Goal: Task Accomplishment & Management: Complete application form

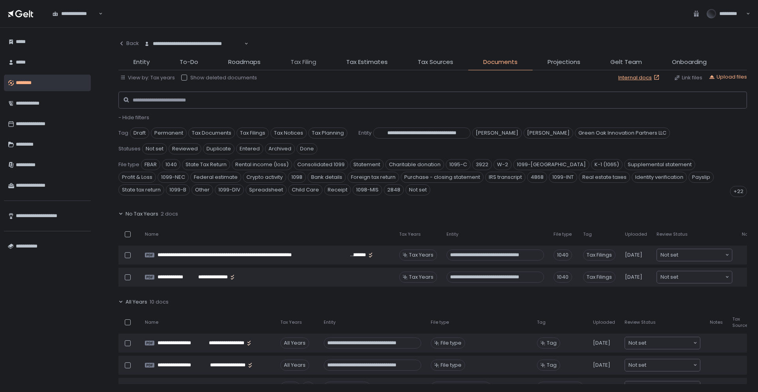
scroll to position [316, 0]
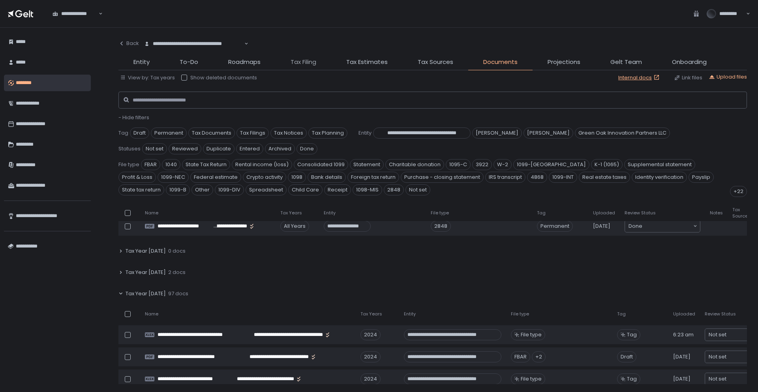
click at [299, 66] on span "Tax Filing" at bounding box center [303, 62] width 26 height 9
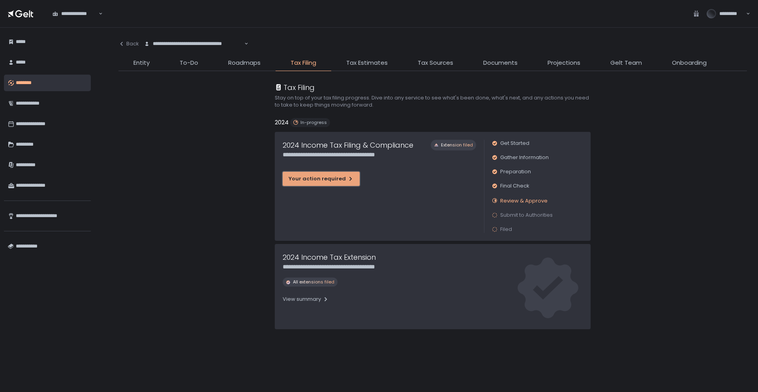
click at [309, 181] on div "Your action required" at bounding box center [320, 178] width 65 height 7
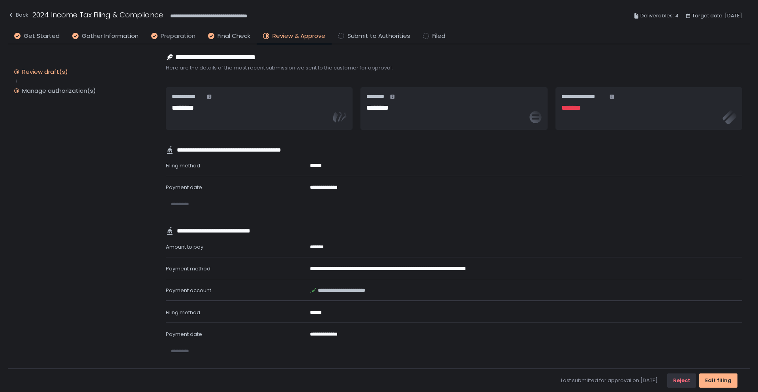
click at [172, 36] on span "Preparation" at bounding box center [178, 36] width 35 height 9
